Goal: Find specific page/section: Find specific page/section

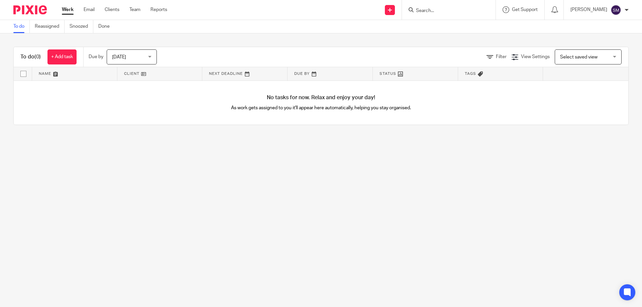
click at [435, 10] on input "Search" at bounding box center [445, 11] width 60 height 6
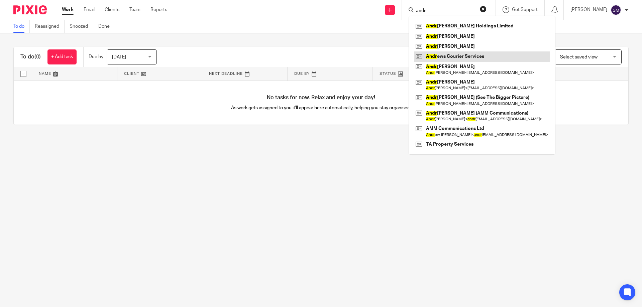
type input "andr"
click at [473, 52] on link at bounding box center [482, 57] width 136 height 10
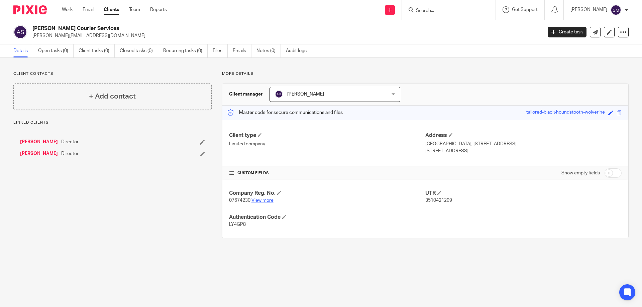
click at [265, 200] on link "View more" at bounding box center [263, 200] width 22 height 5
click at [39, 154] on link "[PERSON_NAME]" at bounding box center [39, 154] width 38 height 7
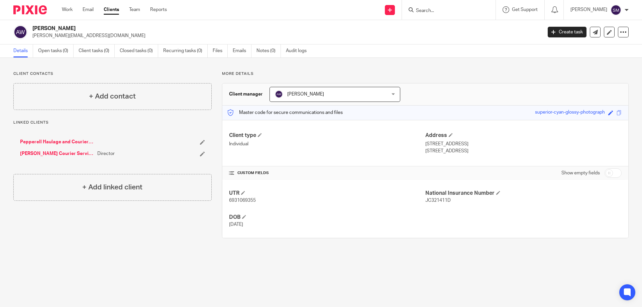
click at [65, 143] on link "Pepperell Haulage and Courier Services Ltd" at bounding box center [57, 142] width 74 height 7
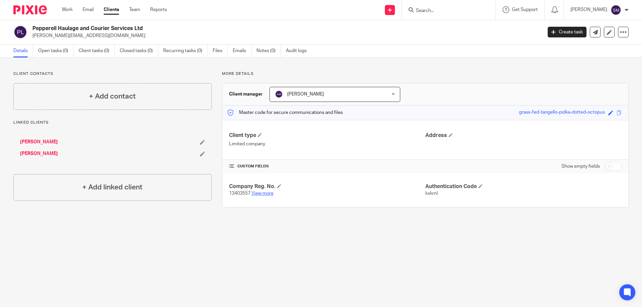
click at [267, 192] on link "View more" at bounding box center [263, 193] width 22 height 5
click at [44, 145] on link "[PERSON_NAME]" at bounding box center [39, 142] width 38 height 7
